Goal: Task Accomplishment & Management: Manage account settings

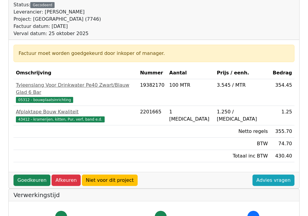
scroll to position [108, 0]
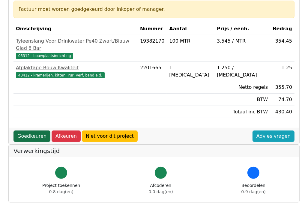
click at [30, 130] on link "Goedkeuren" at bounding box center [31, 135] width 37 height 11
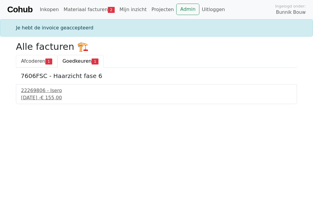
click at [36, 61] on span "Afcoderen" at bounding box center [33, 61] width 24 height 6
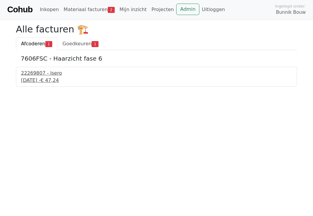
click at [38, 73] on div "22269807 - Isero" at bounding box center [156, 73] width 271 height 7
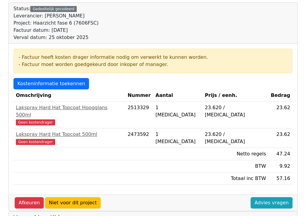
scroll to position [58, 0]
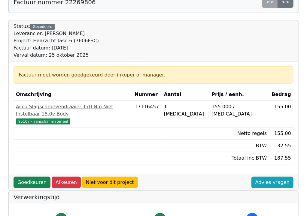
scroll to position [44, 0]
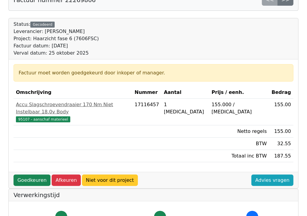
click at [97, 175] on link "Niet voor dit project" at bounding box center [110, 180] width 56 height 11
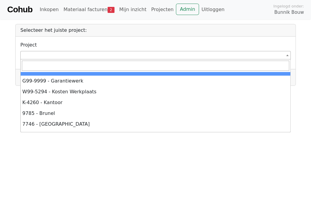
click at [72, 57] on span at bounding box center [155, 55] width 271 height 8
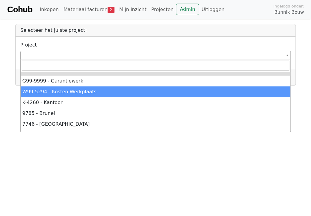
select select "*****"
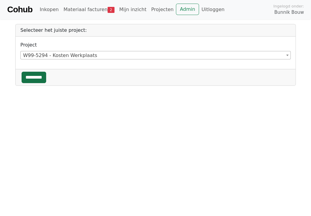
click at [34, 78] on input "*********" at bounding box center [34, 77] width 25 height 11
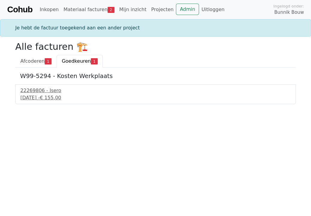
click at [76, 62] on span "Goedkeuren" at bounding box center [76, 61] width 29 height 6
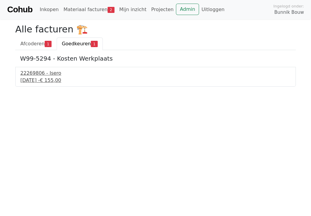
click at [44, 73] on div "22269806 - Isero" at bounding box center [155, 73] width 271 height 7
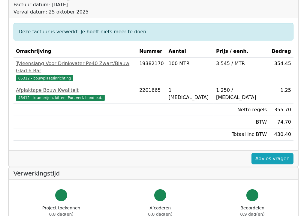
scroll to position [95, 0]
